Goal: Task Accomplishment & Management: Use online tool/utility

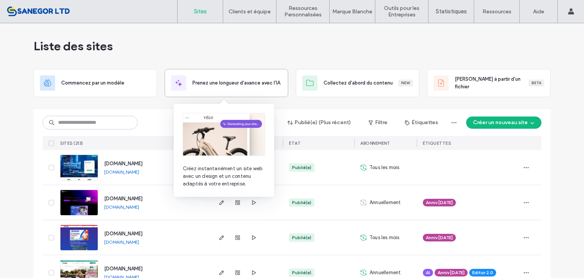
click at [235, 84] on span "Prenez une longueur d'avance avec l'IA" at bounding box center [236, 83] width 88 height 8
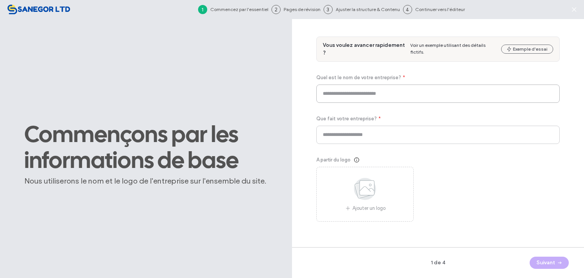
click at [338, 93] on input at bounding box center [438, 93] width 243 height 18
paste input "**********"
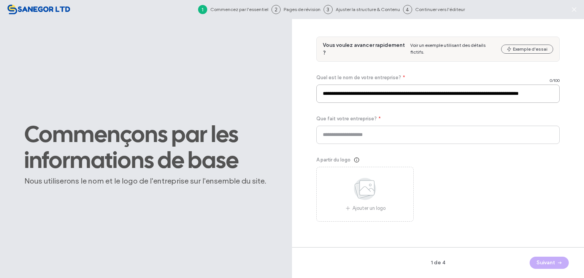
scroll to position [0, 19]
click at [338, 93] on input "**********" at bounding box center [438, 93] width 243 height 18
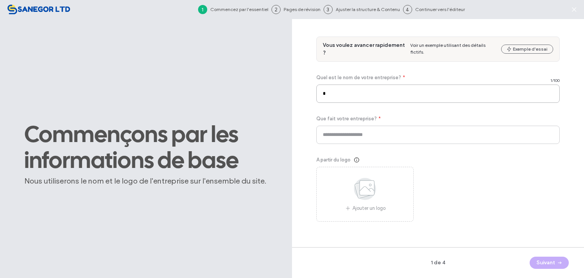
scroll to position [0, 0]
click at [379, 89] on input "*" at bounding box center [438, 93] width 243 height 18
type input "*"
type input "*******"
click at [328, 138] on input at bounding box center [438, 135] width 243 height 18
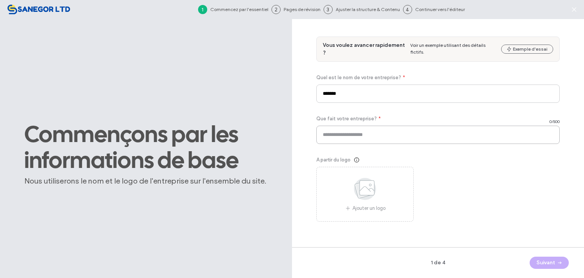
paste input "**********"
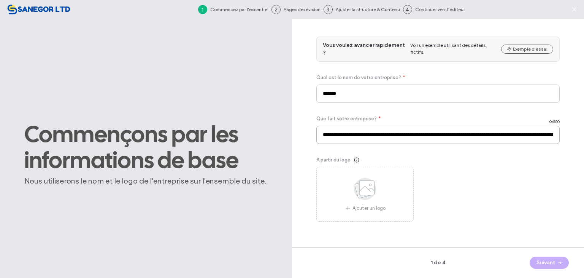
scroll to position [0, 415]
type input "**********"
click at [344, 159] on span "A partir du logo" at bounding box center [334, 160] width 34 height 8
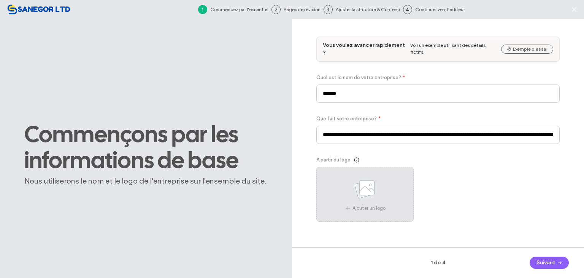
click at [343, 180] on div "Ajouter un logo" at bounding box center [365, 194] width 97 height 55
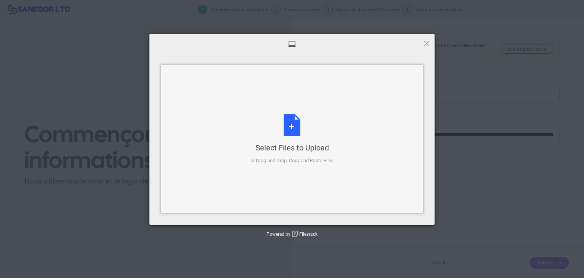
click at [306, 149] on div "Select Files to Upload" at bounding box center [292, 147] width 83 height 11
click at [427, 46] on span at bounding box center [427, 43] width 8 height 8
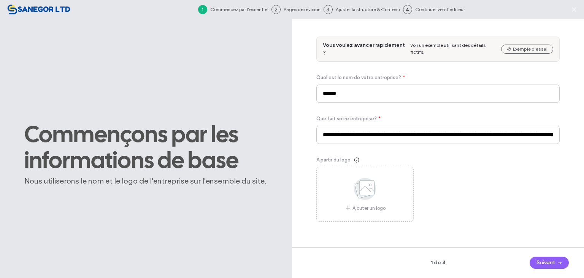
click at [543, 253] on div "1 de 4 Suivant" at bounding box center [438, 262] width 292 height 31
click at [547, 258] on button "Suivant" at bounding box center [549, 262] width 39 height 12
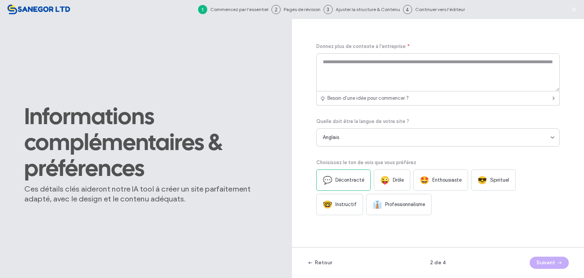
click at [437, 147] on div "Donnez plus de contexte à l'entreprise * Besoin d'une idée pour commencer ? Que…" at bounding box center [438, 129] width 243 height 172
click at [435, 146] on div "Anglais" at bounding box center [438, 137] width 243 height 18
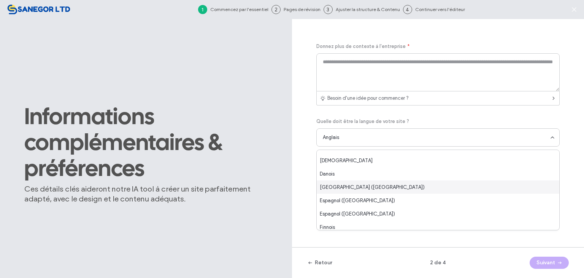
scroll to position [114, 0]
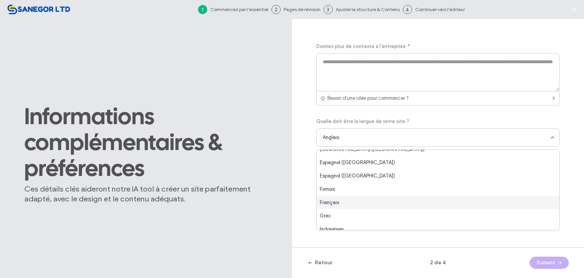
click at [391, 202] on div "Français" at bounding box center [438, 202] width 243 height 13
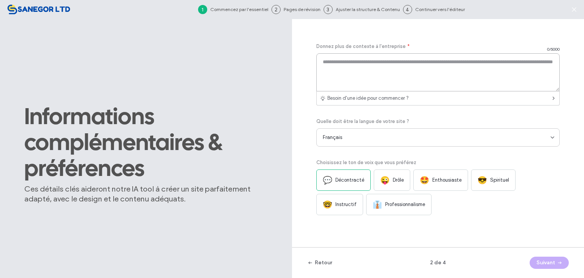
click at [367, 69] on textarea at bounding box center [438, 72] width 243 height 38
click at [341, 97] on span "Besoin d'une idée pour commencer ?" at bounding box center [368, 98] width 81 height 8
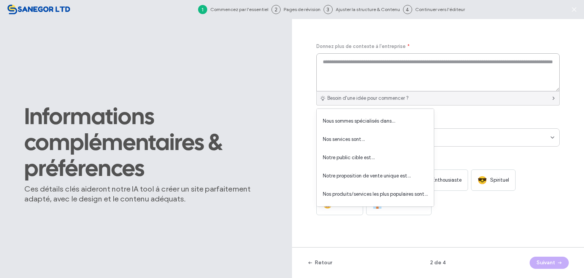
click at [339, 76] on textarea at bounding box center [438, 72] width 243 height 38
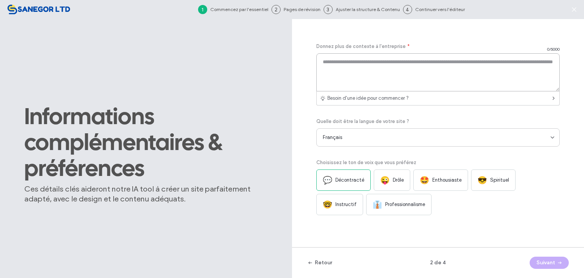
paste textarea "**********"
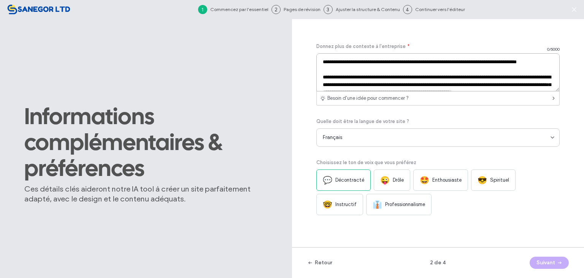
scroll to position [50, 0]
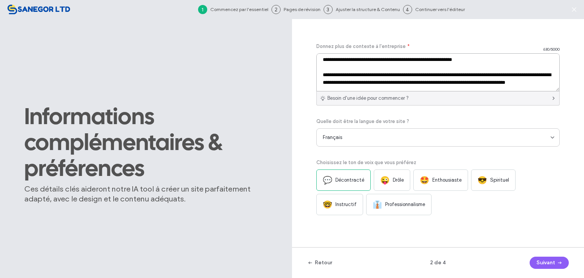
type textarea "**********"
click at [345, 98] on span "Besoin d'une idée pour commencer ?" at bounding box center [368, 98] width 81 height 8
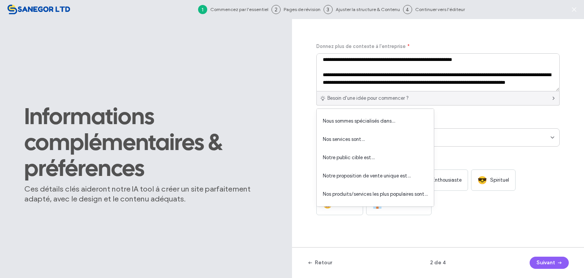
click at [291, 90] on div "Informations complémentaires & préférences Ces détails clés aideront notre IA t…" at bounding box center [146, 158] width 292 height 278
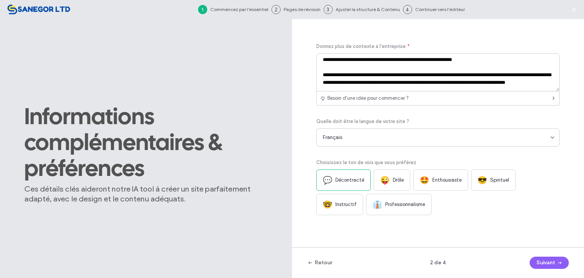
click at [497, 182] on span "Spirituel" at bounding box center [499, 180] width 19 height 8
click at [554, 264] on button "Suivant" at bounding box center [549, 262] width 39 height 12
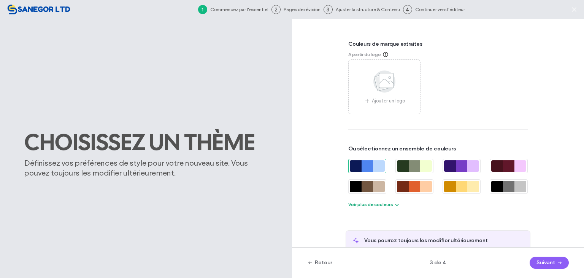
click at [394, 207] on icon "button" at bounding box center [397, 204] width 6 height 6
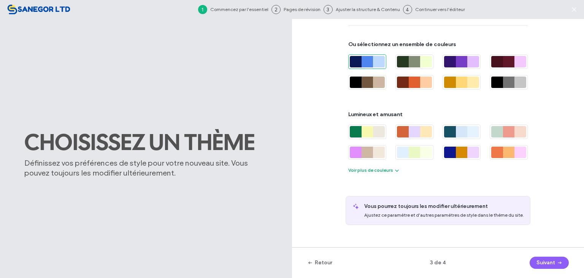
scroll to position [105, 0]
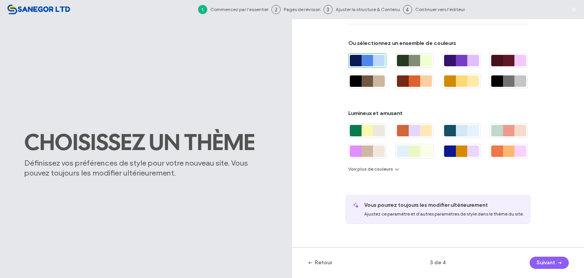
click at [389, 173] on div "Couleurs de marque extraites A partir du logo Ajouter un logo Ou sélectionnez u…" at bounding box center [438, 76] width 197 height 295
click at [389, 172] on button "Voir plus de couleurs" at bounding box center [374, 168] width 52 height 9
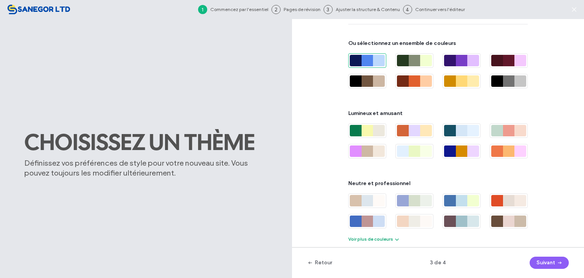
scroll to position [133, 0]
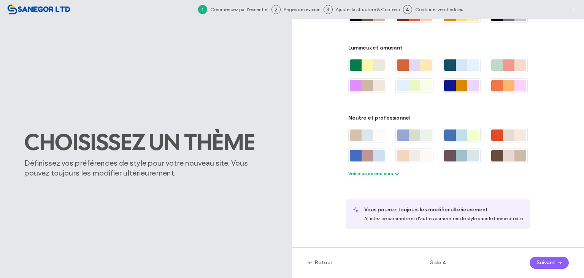
click at [388, 176] on button "Voir plus de couleurs" at bounding box center [374, 173] width 52 height 9
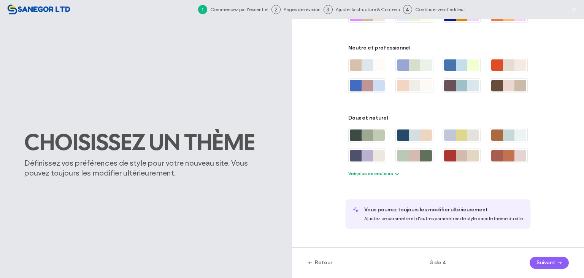
click at [388, 176] on button "Voir plus de couleurs" at bounding box center [374, 173] width 52 height 9
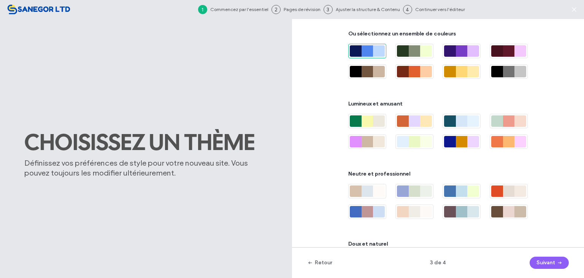
scroll to position [190, 0]
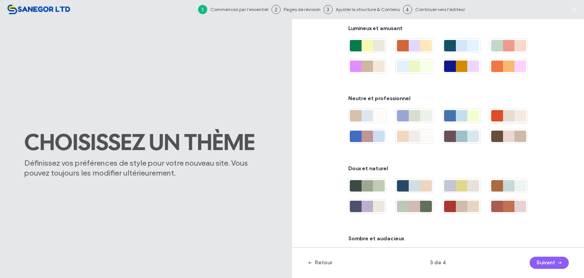
click at [503, 119] on div at bounding box center [509, 115] width 12 height 11
click at [549, 266] on button "Suivant" at bounding box center [549, 262] width 39 height 12
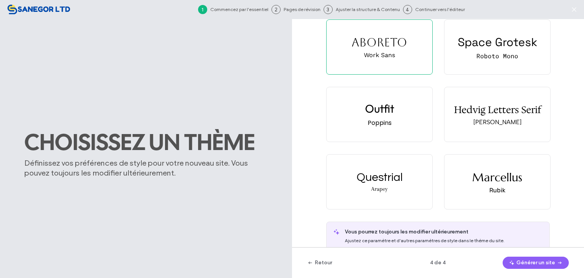
scroll to position [0, 0]
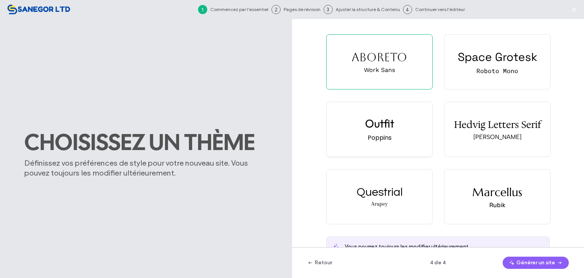
click at [403, 132] on div "Outfit Poppins" at bounding box center [380, 129] width 106 height 54
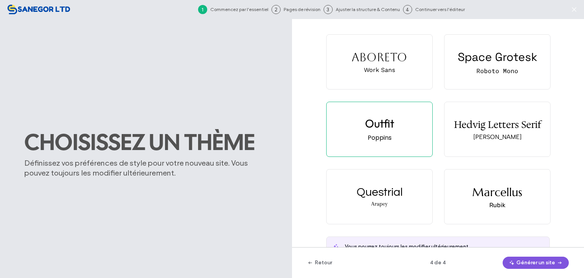
click at [534, 264] on button "Générer un site" at bounding box center [536, 262] width 66 height 12
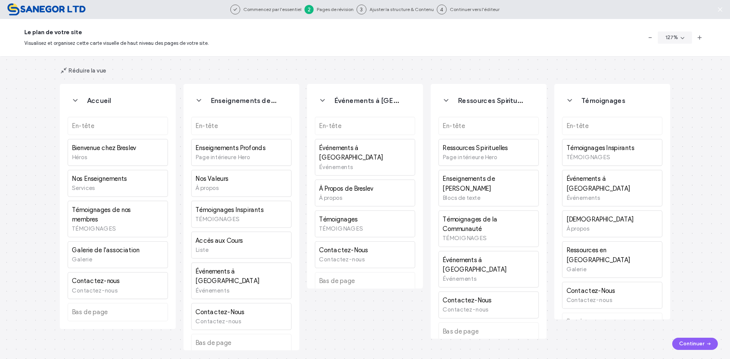
click at [705, 337] on div "Accueil En-tête Bienvenue chez Breslev Héros Nos Enseignements Services Témoign…" at bounding box center [365, 207] width 730 height 303
click at [703, 342] on button "Continuer" at bounding box center [696, 344] width 46 height 12
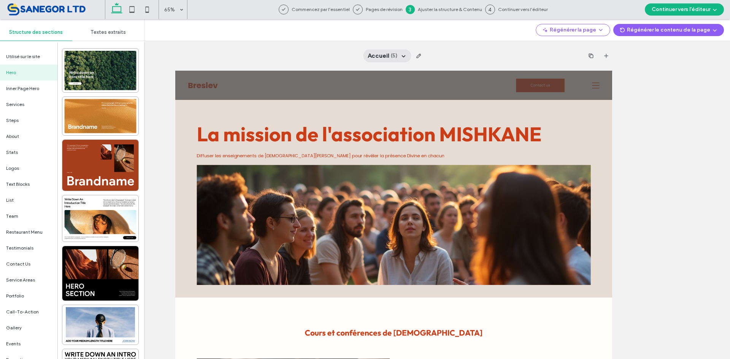
click at [381, 55] on span "Accueil" at bounding box center [379, 56] width 22 height 8
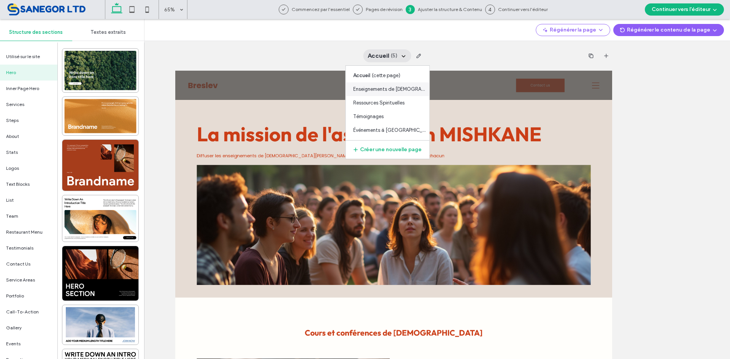
click at [375, 87] on span "Enseignements de Rabbi" at bounding box center [389, 90] width 72 height 8
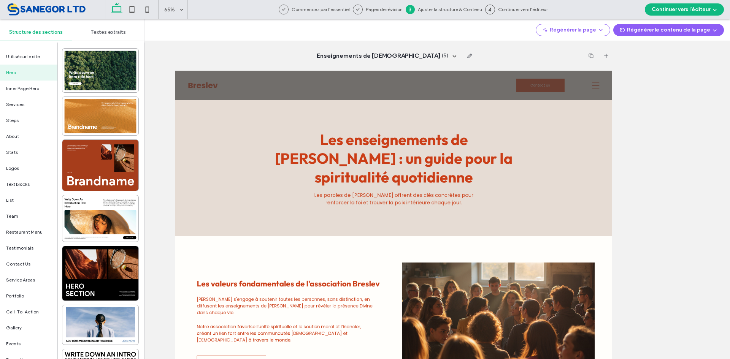
click at [402, 48] on div "Enseignements de Rabbi ( 5 )" at bounding box center [393, 56] width 437 height 30
click at [399, 51] on div "Enseignements de Rabbi ( 5 )" at bounding box center [387, 55] width 150 height 13
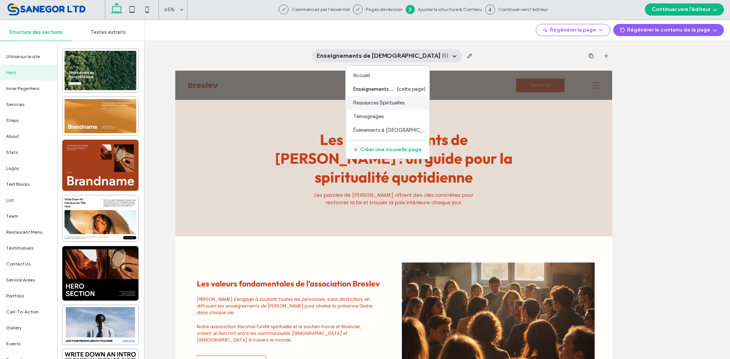
click at [390, 105] on span "Ressources Spirituelles" at bounding box center [378, 103] width 51 height 8
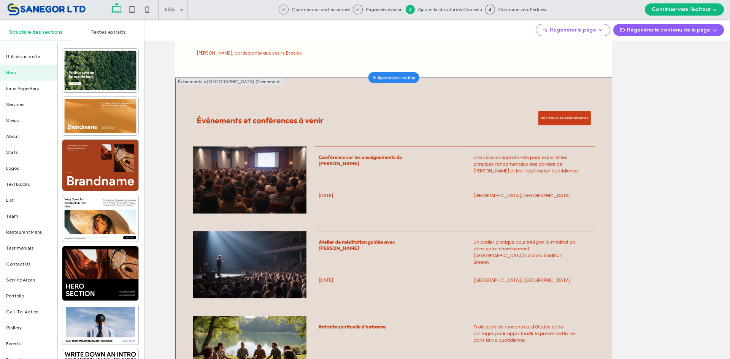
scroll to position [533, 0]
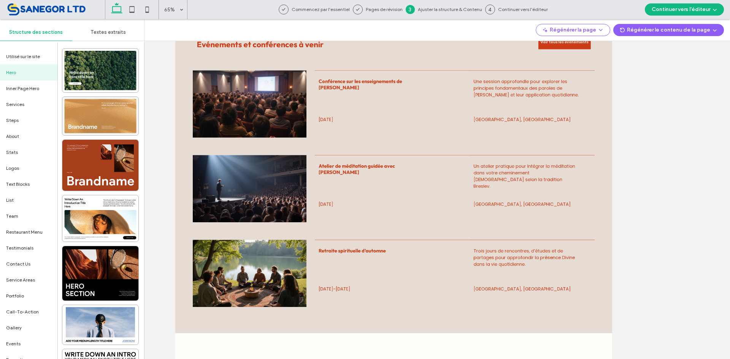
click at [75, 128] on div at bounding box center [100, 116] width 76 height 38
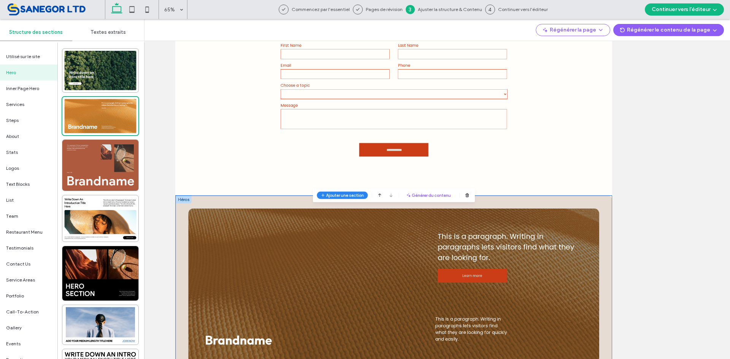
scroll to position [0, 0]
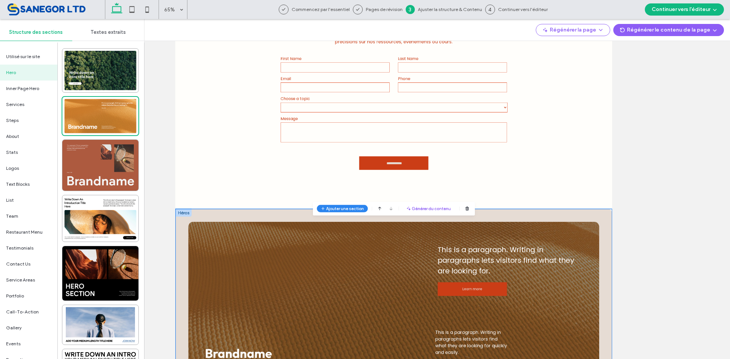
click at [89, 164] on div at bounding box center [100, 165] width 76 height 51
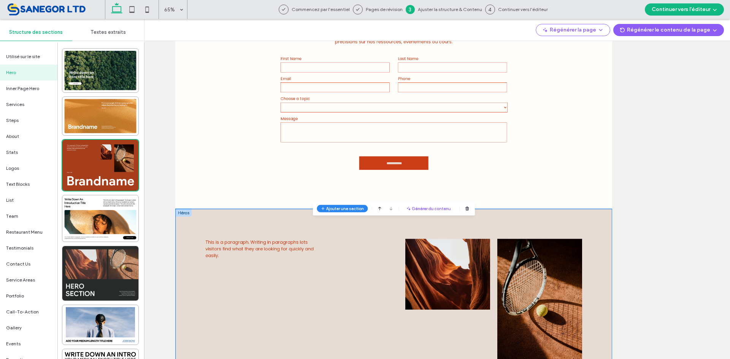
click at [111, 277] on div at bounding box center [100, 274] width 76 height 54
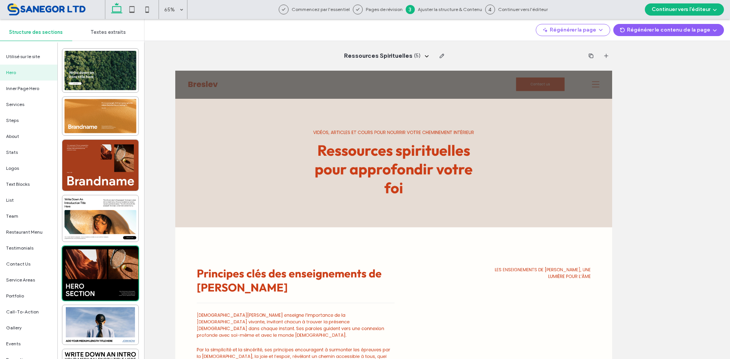
click at [297, 145] on div "Ressources spirituelles pour approfondir votre foi Vidéos, articles et cours po…" at bounding box center [511, 214] width 673 height 198
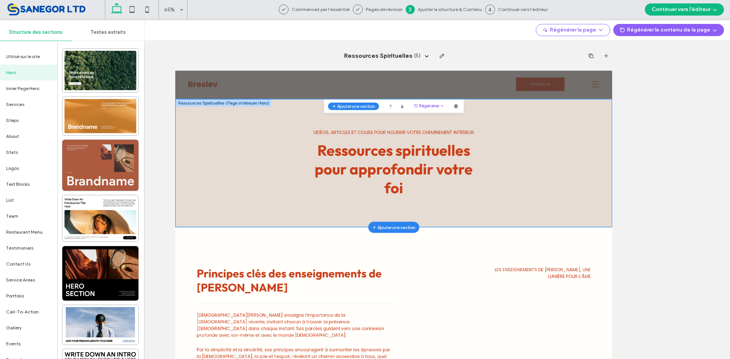
click at [116, 153] on div at bounding box center [100, 165] width 76 height 51
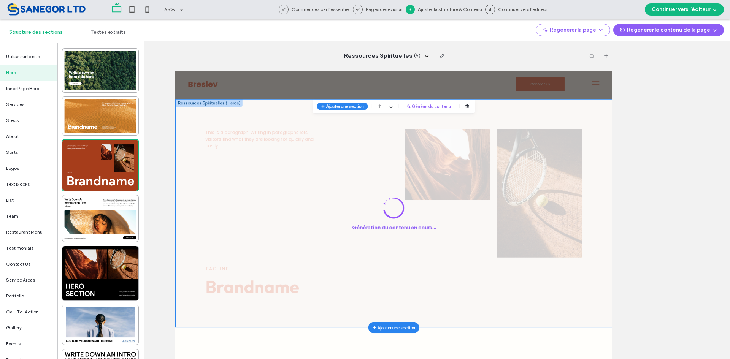
scroll to position [42, 0]
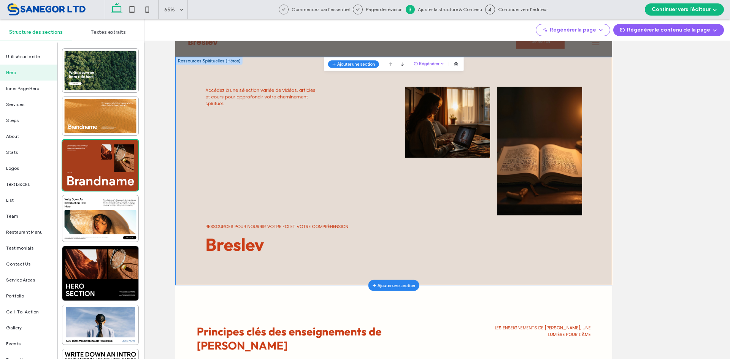
click at [73, 5] on span at bounding box center [55, 9] width 99 height 15
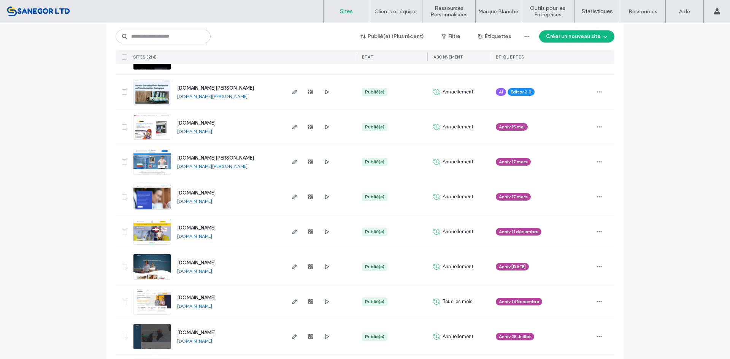
scroll to position [266, 0]
